Goal: Task Accomplishment & Management: Manage account settings

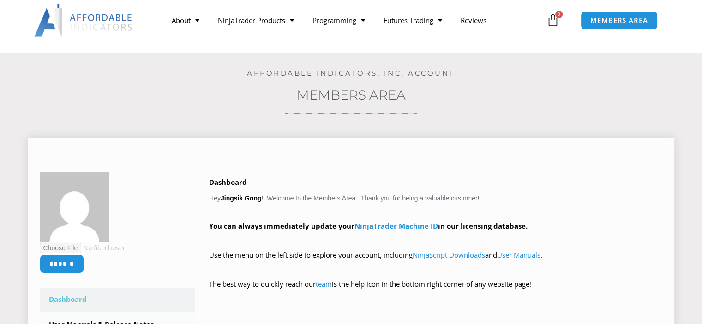
scroll to position [231, 0]
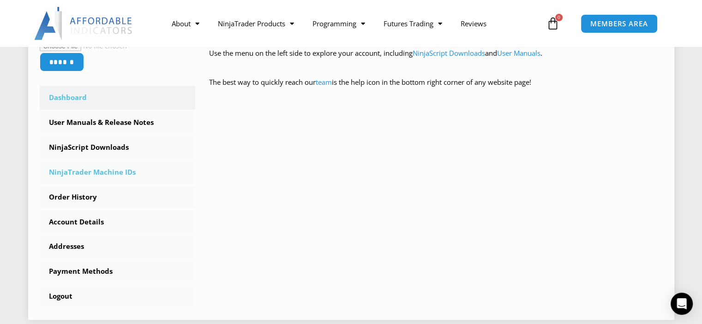
click at [102, 172] on link "NinjaTrader Machine IDs" at bounding box center [118, 173] width 156 height 24
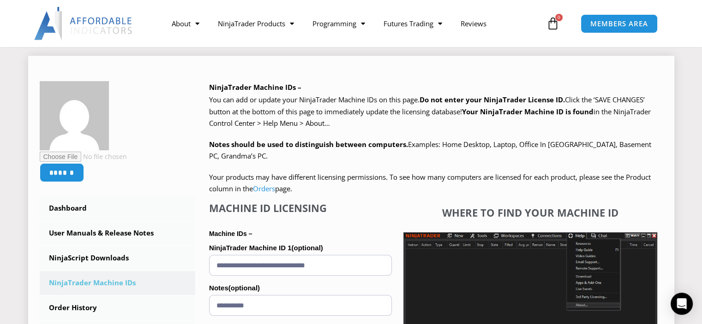
scroll to position [231, 0]
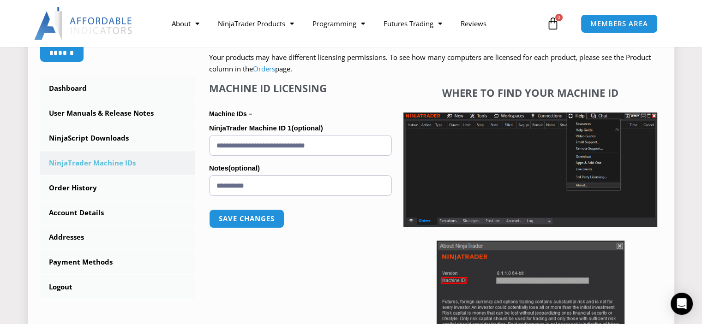
drag, startPoint x: 349, startPoint y: 148, endPoint x: 164, endPoint y: 170, distance: 186.3
click at [164, 170] on div "****** Dashboard Subscriptions User Manuals & Release Notes NinjaScript Downloa…" at bounding box center [351, 170] width 623 height 419
type input "**********"
click at [264, 217] on button "Save changes" at bounding box center [246, 219] width 79 height 20
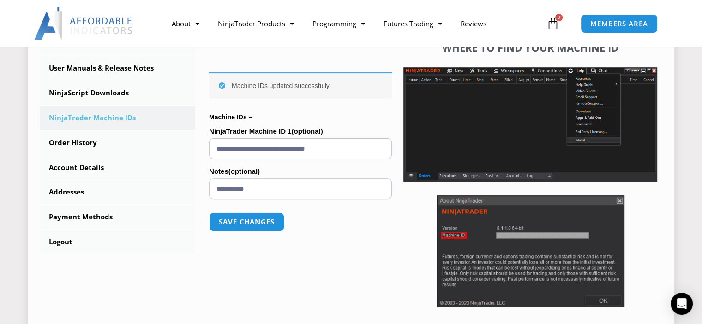
scroll to position [277, 0]
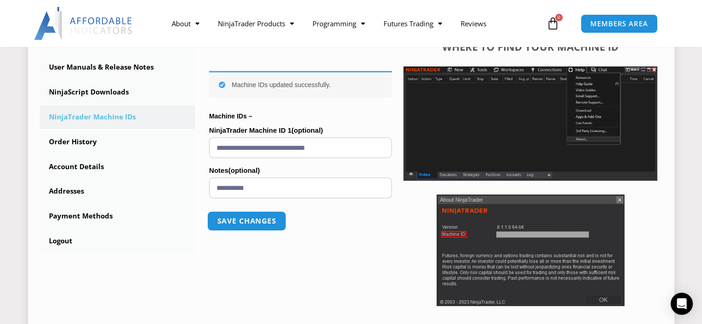
click at [264, 217] on button "Save changes" at bounding box center [246, 221] width 79 height 20
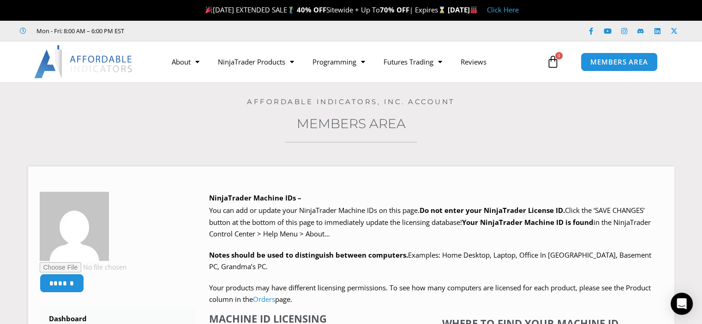
click at [155, 122] on h3 "Members Area" at bounding box center [350, 123] width 655 height 17
click at [523, 85] on div "Affordable Indicators, Inc. Account" at bounding box center [350, 94] width 655 height 24
